Goal: Information Seeking & Learning: Learn about a topic

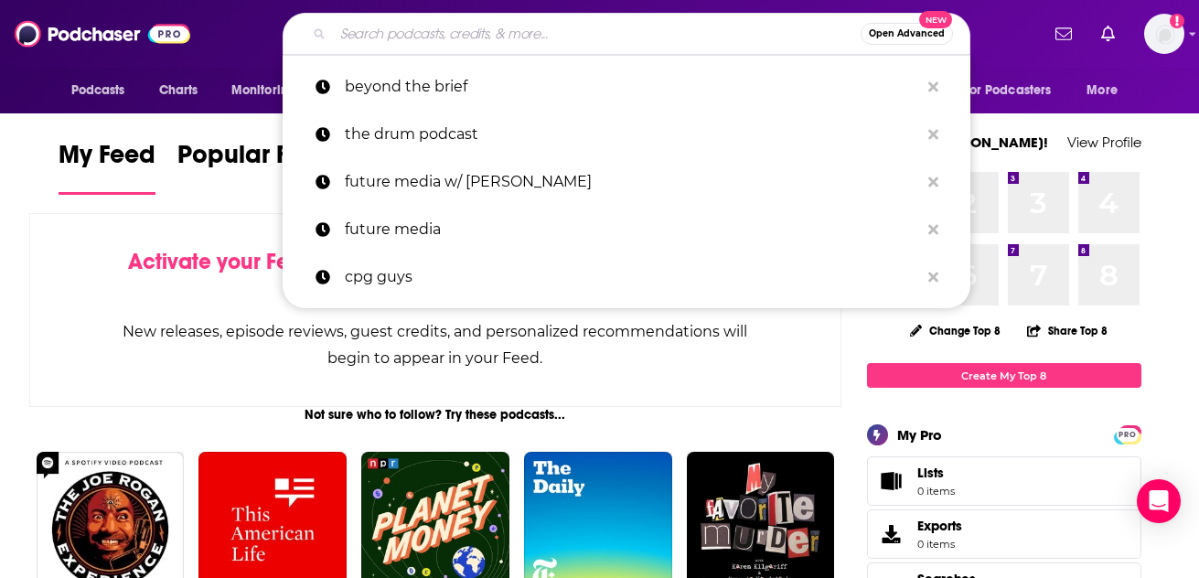
click at [486, 37] on input "Search podcasts, credits, & more..." at bounding box center [597, 33] width 528 height 29
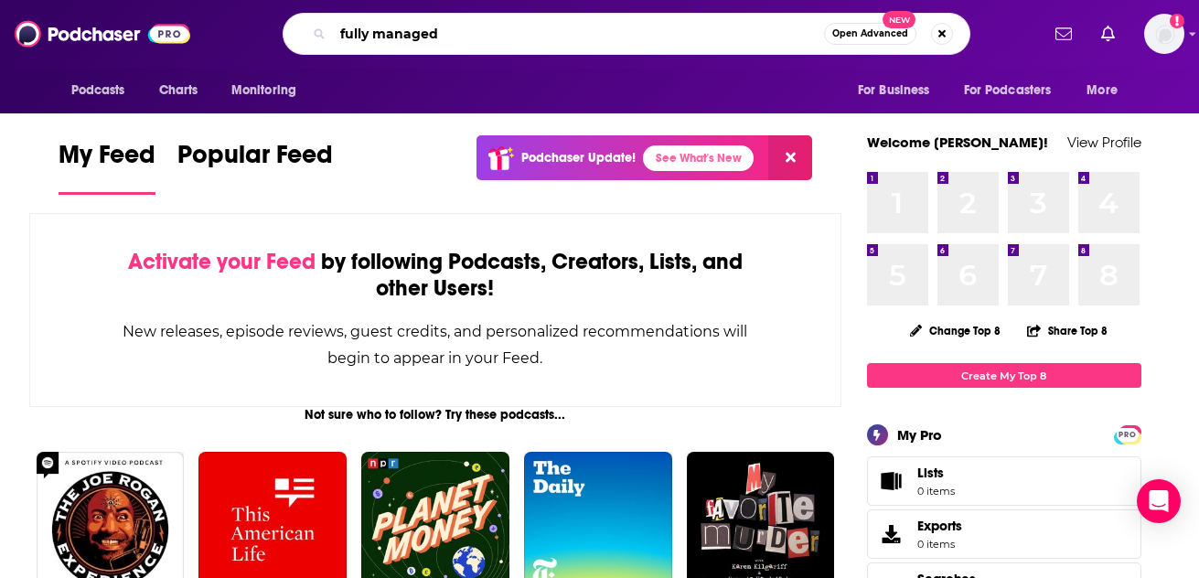
type input "fully managed"
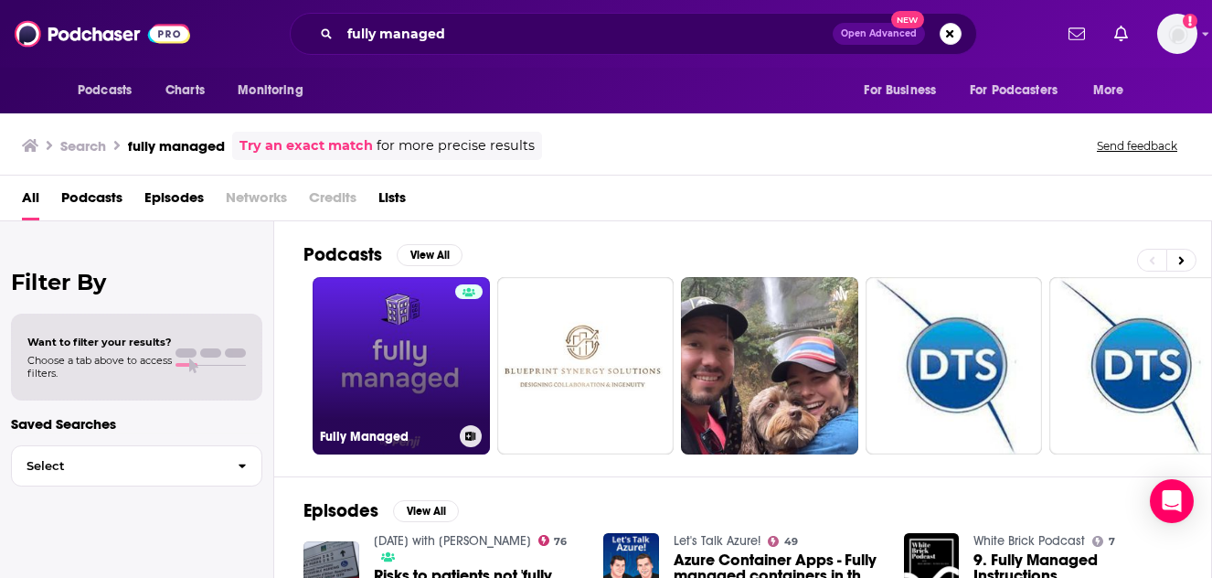
click at [386, 363] on link "Fully Managed" at bounding box center [401, 365] width 177 height 177
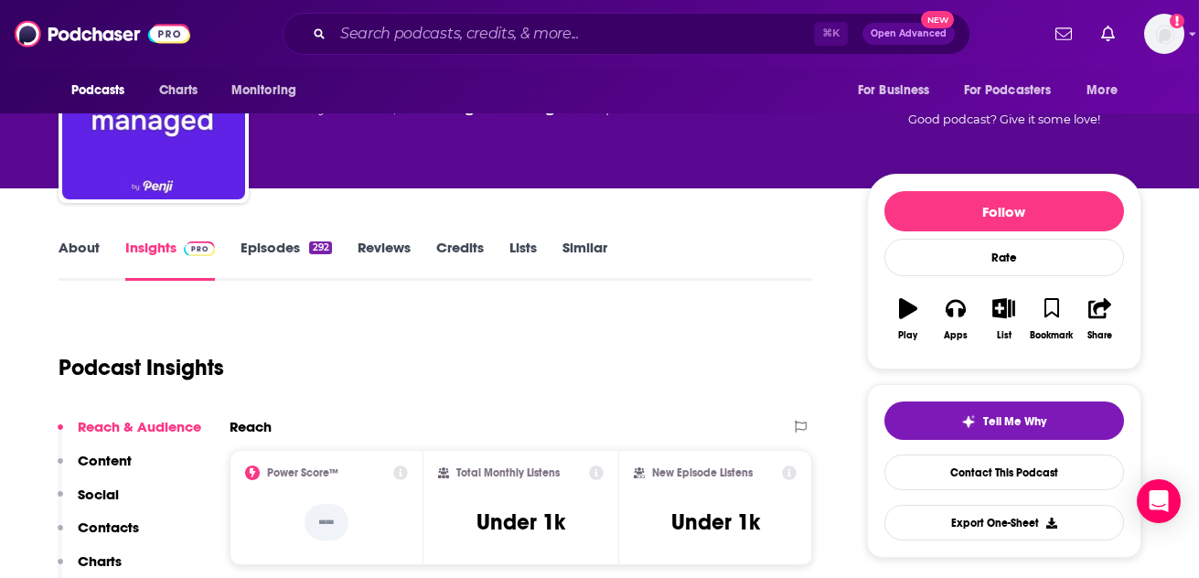
scroll to position [183, 0]
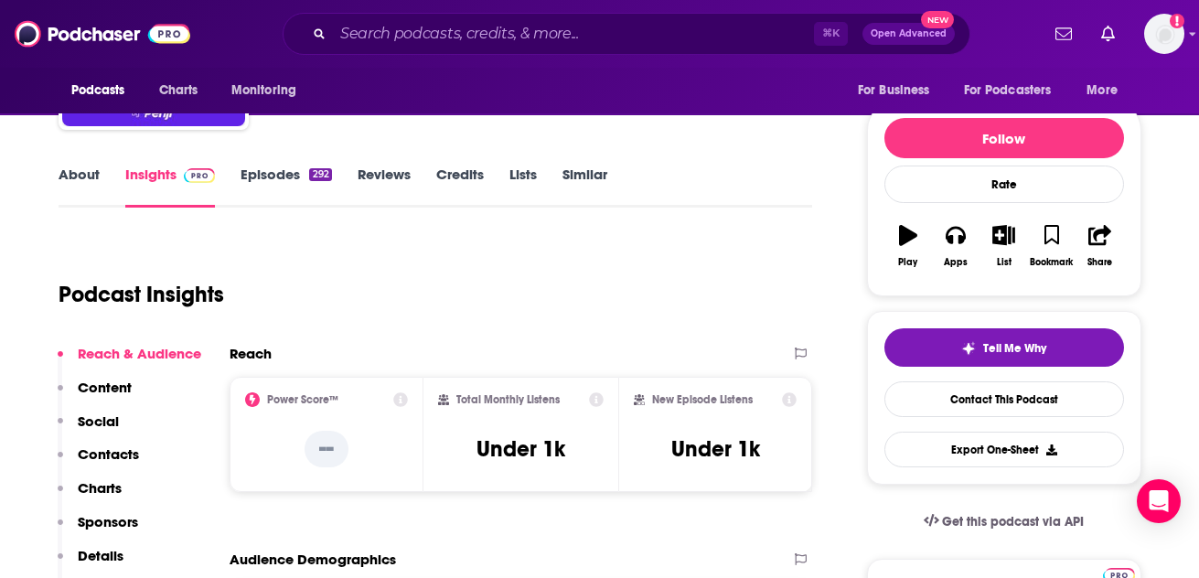
click at [89, 173] on link "About" at bounding box center [79, 186] width 41 height 42
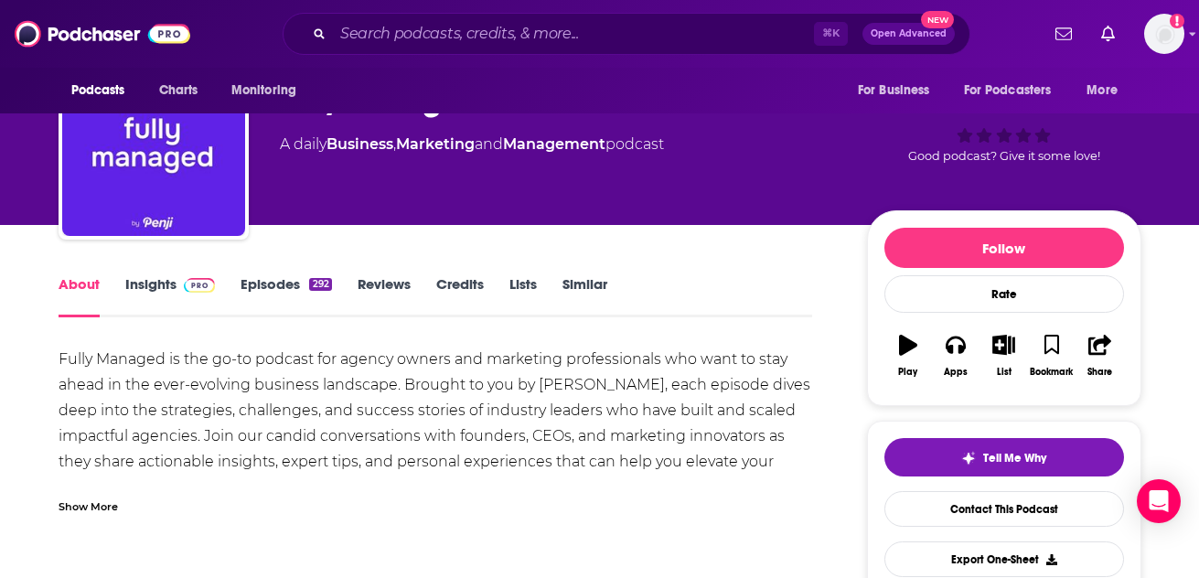
scroll to position [110, 0]
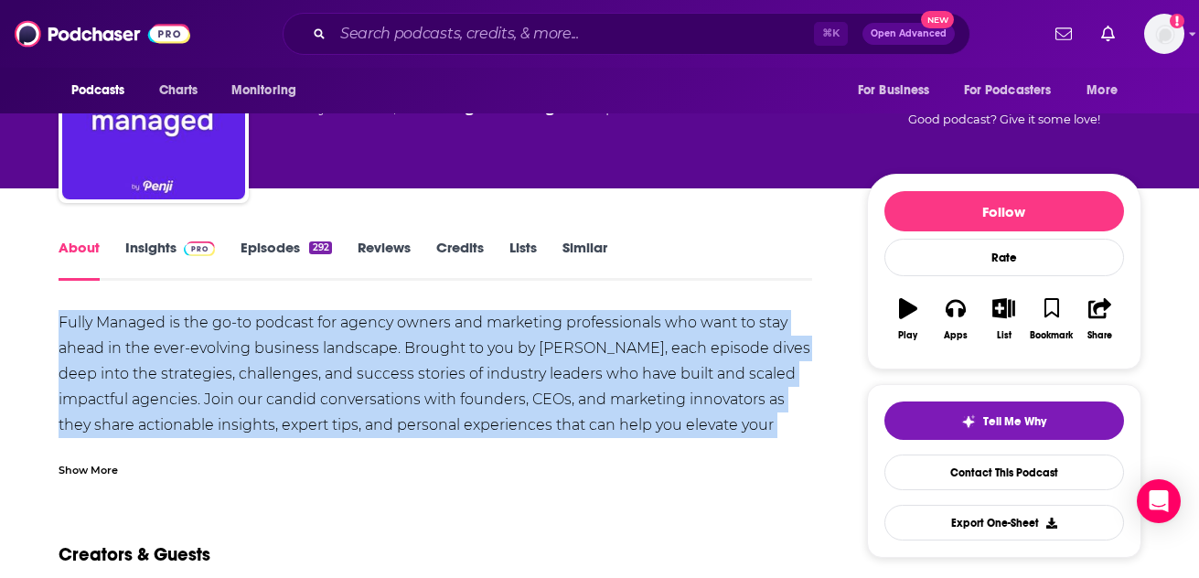
drag, startPoint x: 40, startPoint y: 317, endPoint x: 724, endPoint y: 434, distance: 693.8
copy div "Fully Managed is the go-to podcast for agency owners and marketing professional…"
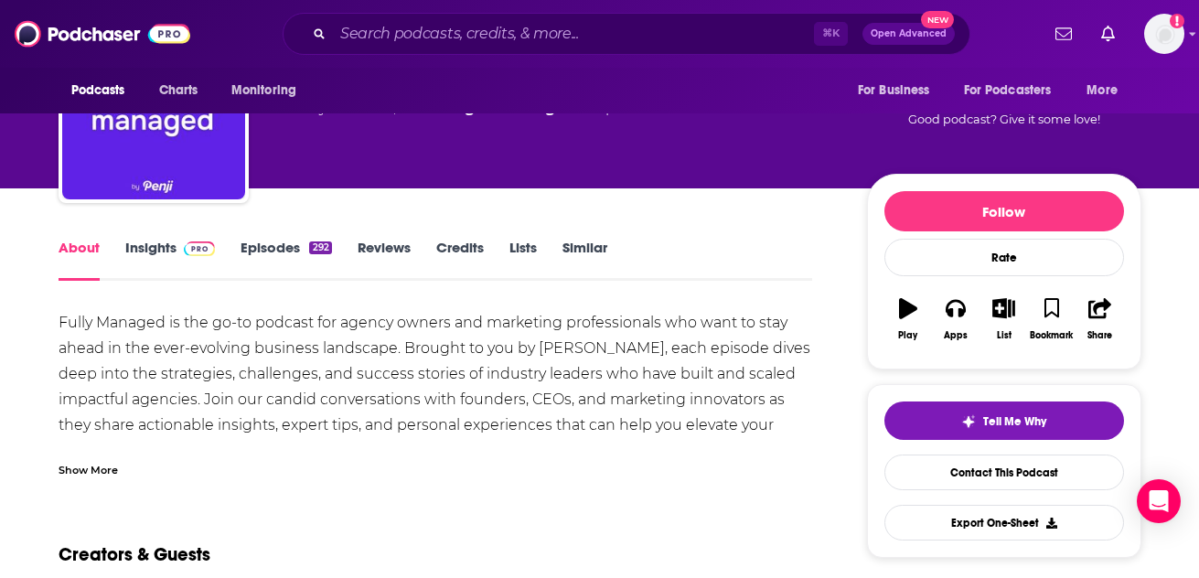
click at [93, 470] on div "Show More" at bounding box center [88, 468] width 59 height 17
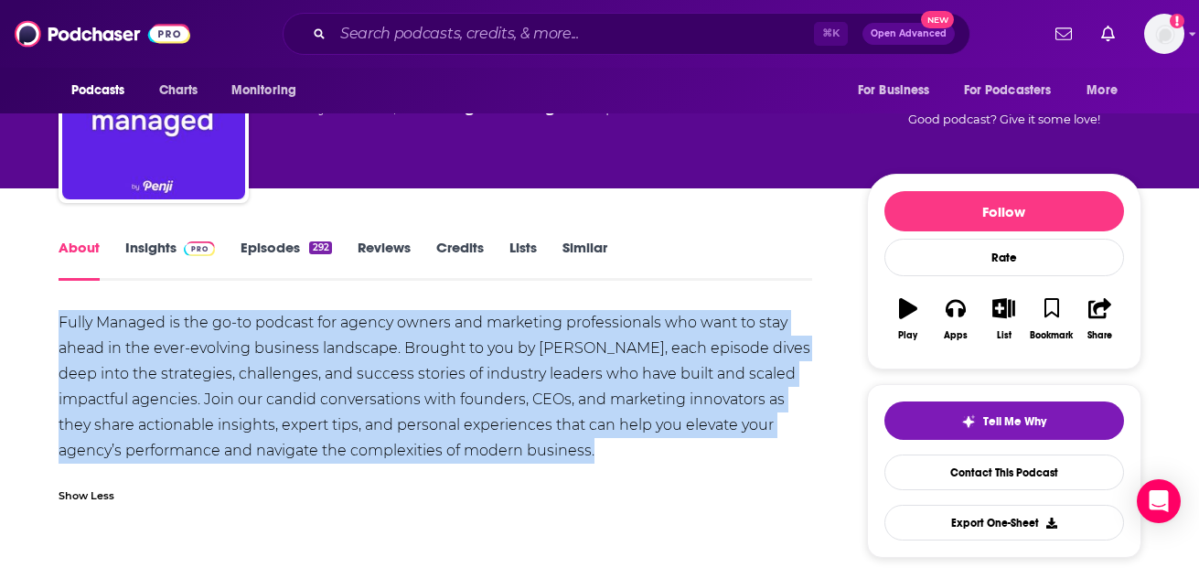
copy div "Fully Managed is the go-to podcast for agency owners and marketing professional…"
drag, startPoint x: 52, startPoint y: 325, endPoint x: 587, endPoint y: 474, distance: 555.4
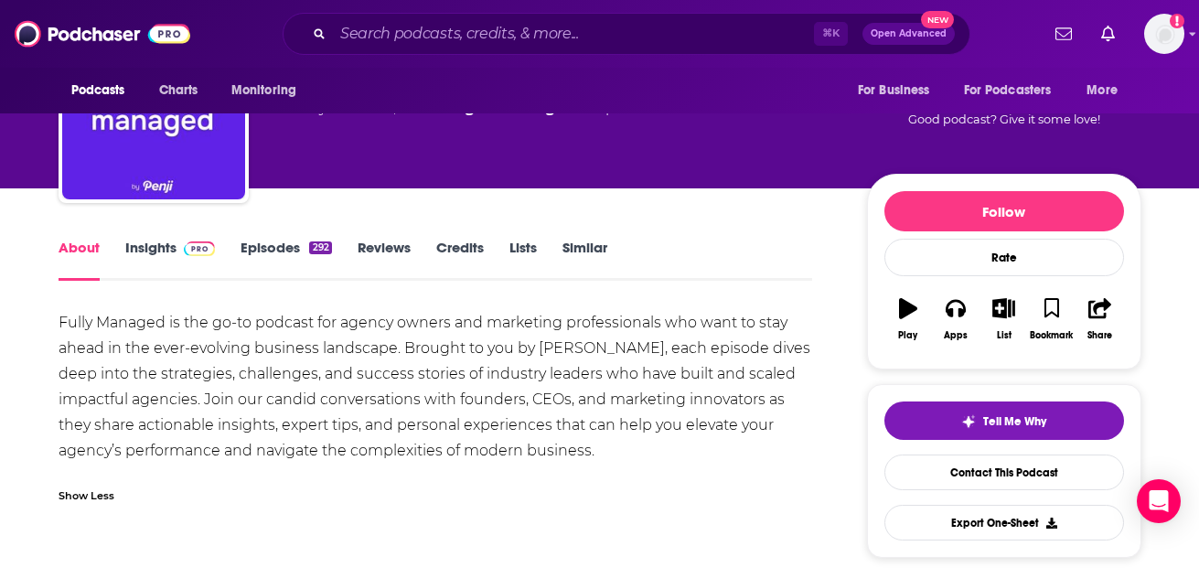
click at [382, 374] on div "Fully Managed is the go-to podcast for agency owners and marketing professional…" at bounding box center [436, 387] width 754 height 154
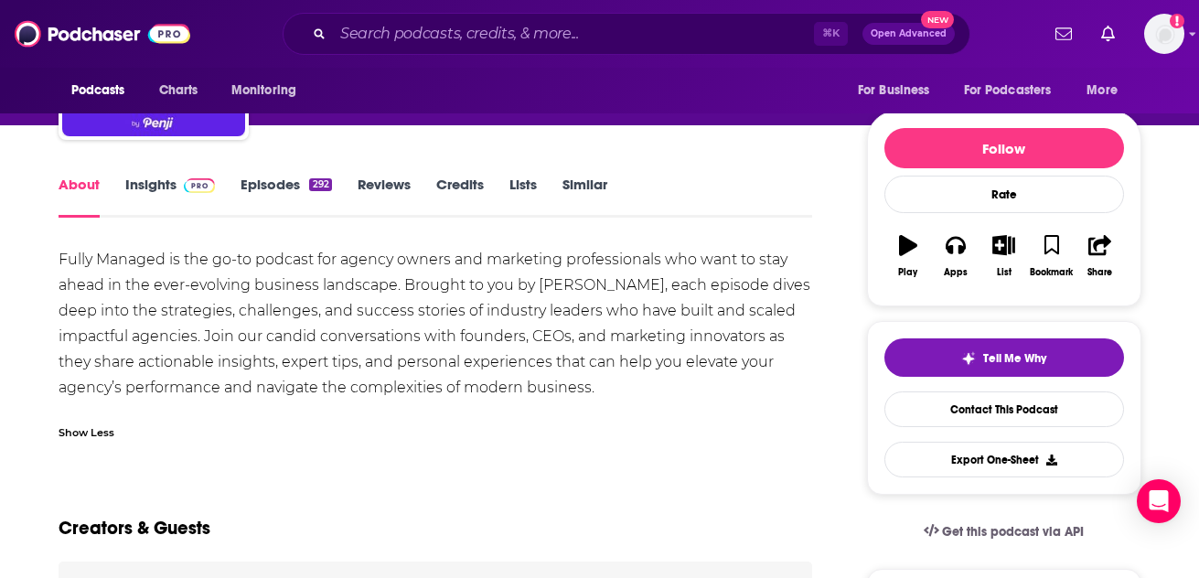
scroll to position [140, 0]
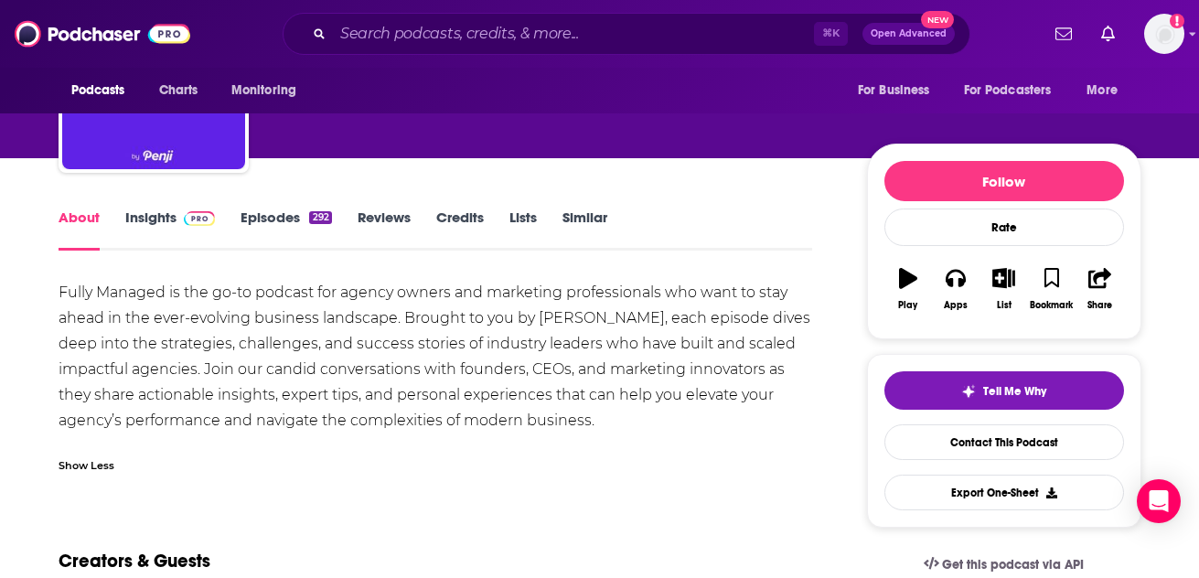
click at [270, 230] on link "Episodes 292" at bounding box center [285, 229] width 91 height 42
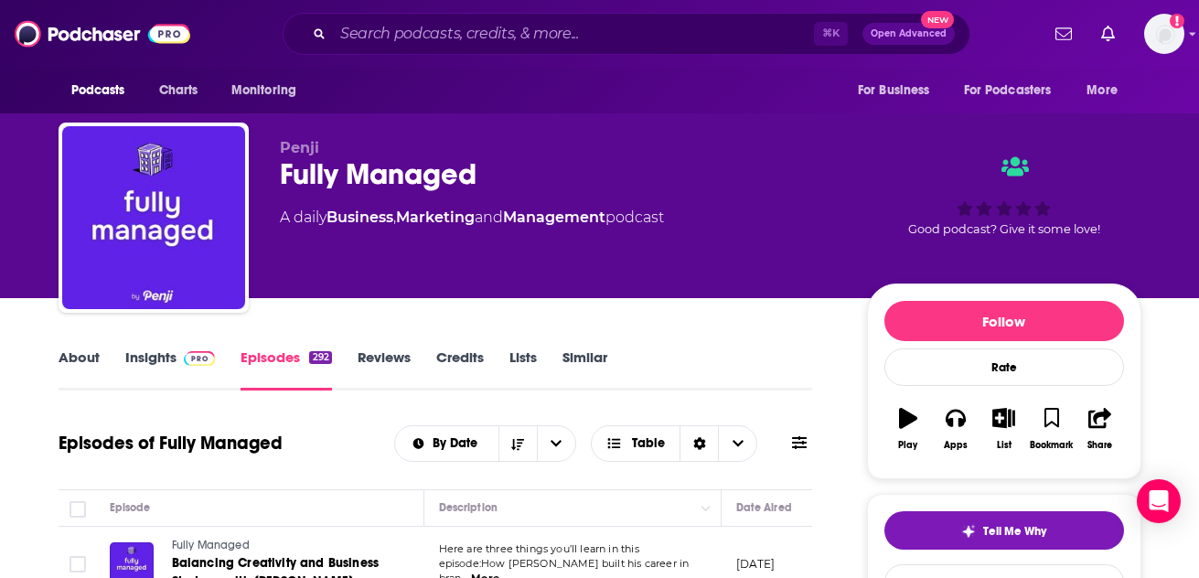
click at [183, 367] on link "Insights" at bounding box center [170, 369] width 91 height 42
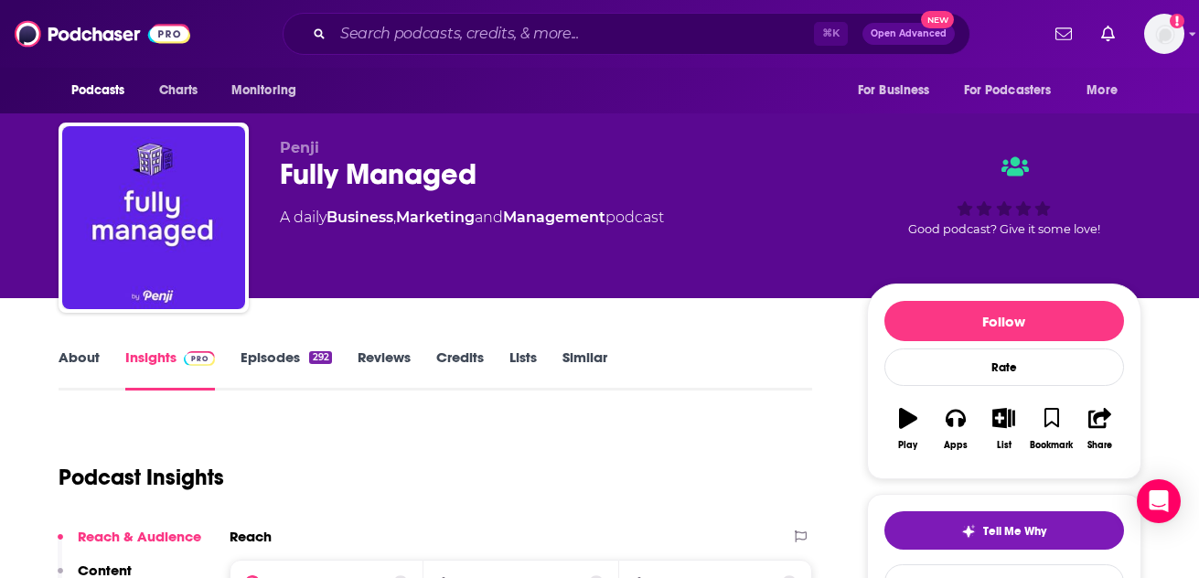
click at [390, 361] on link "Reviews" at bounding box center [383, 369] width 53 height 42
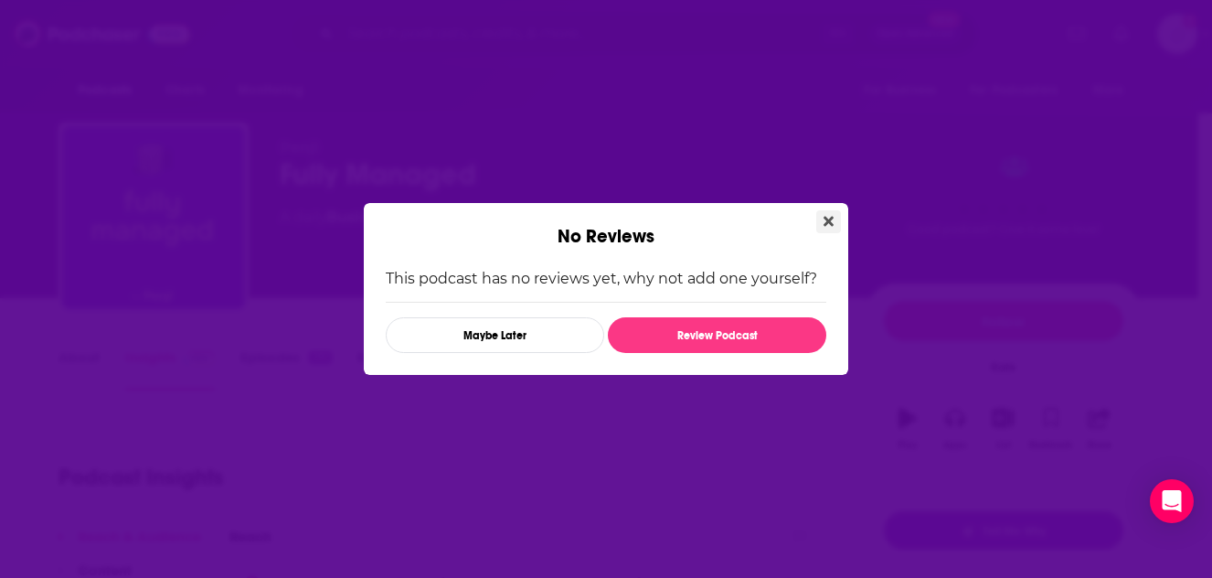
click at [821, 214] on button "Close" at bounding box center [828, 221] width 25 height 23
